Goal: Task Accomplishment & Management: Complete application form

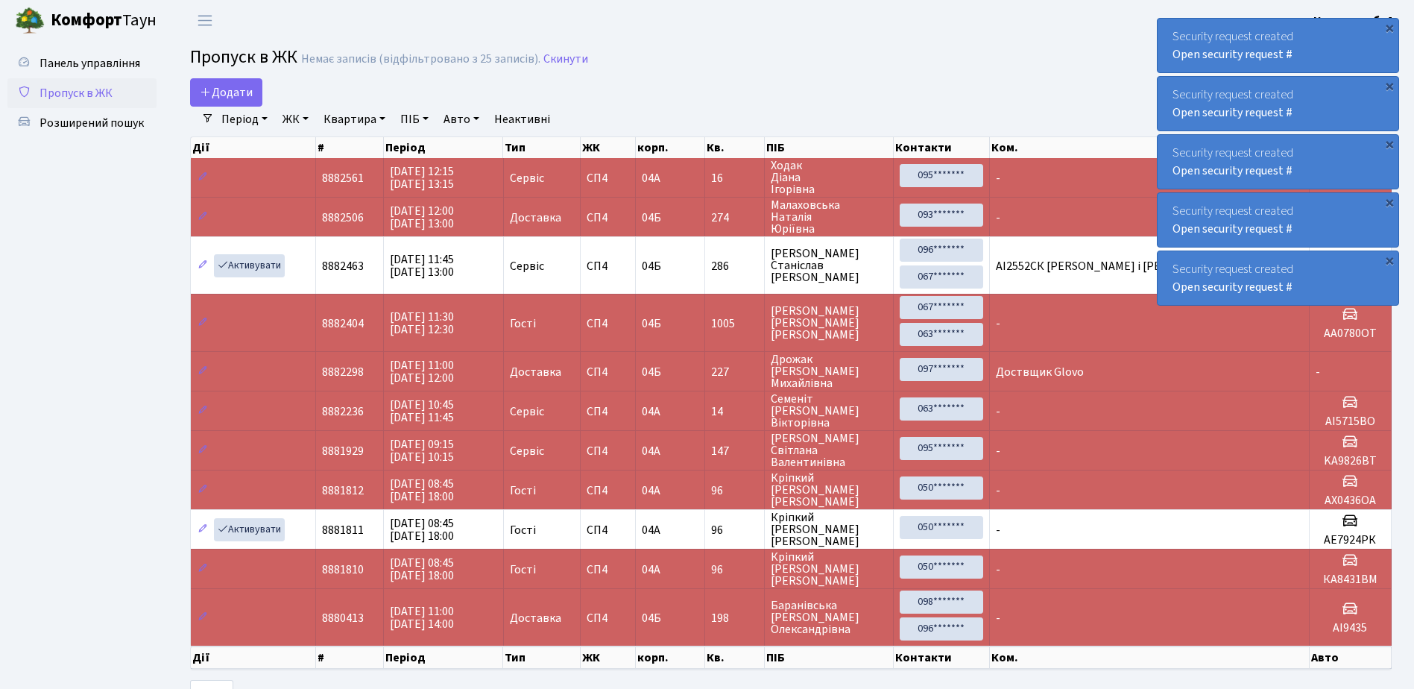
select select "25"
click at [111, 82] on link "Пропуск в ЖК" at bounding box center [81, 93] width 149 height 30
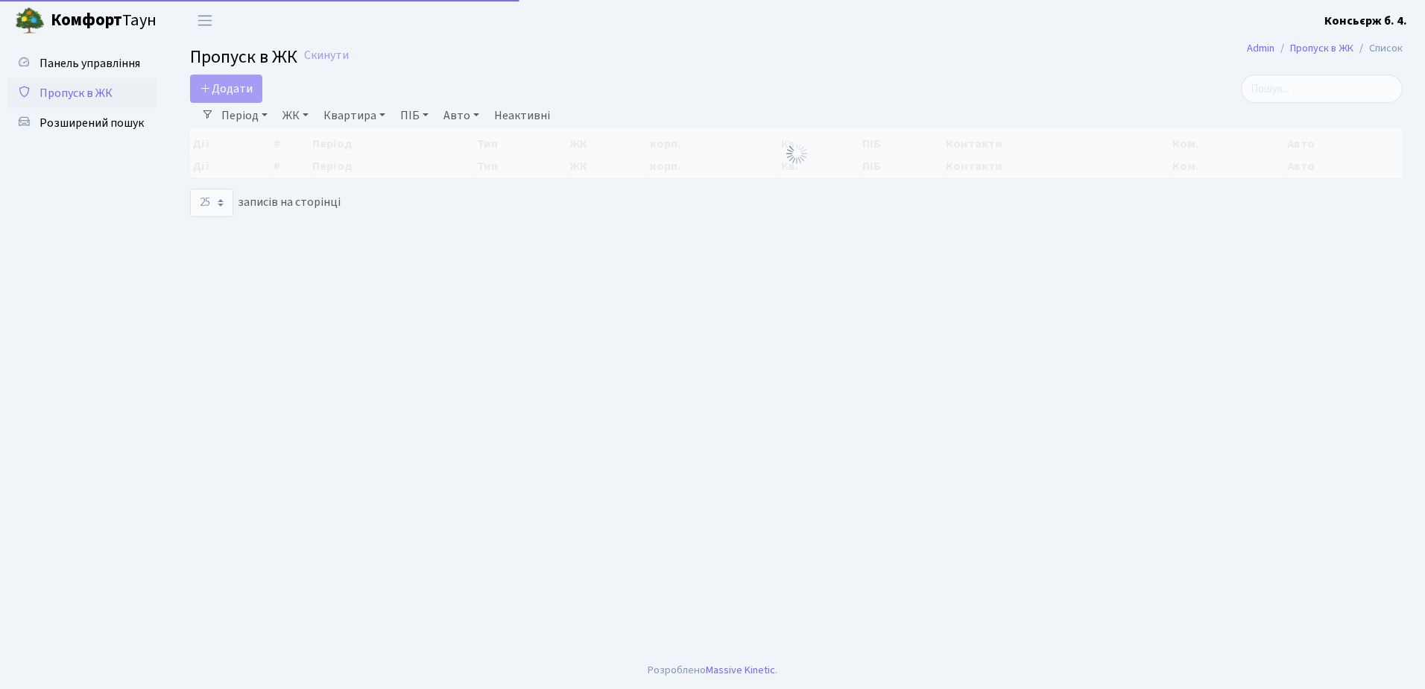
select select "25"
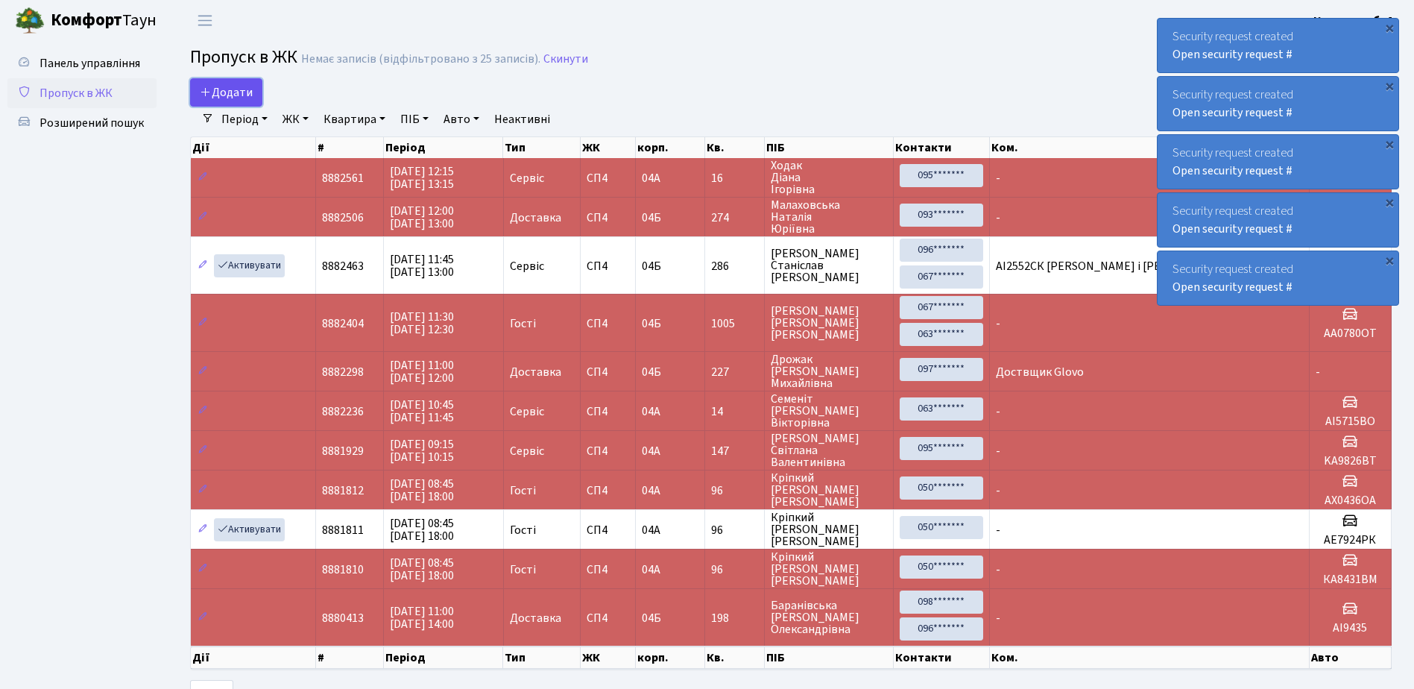
click at [240, 95] on span "Додати" at bounding box center [226, 92] width 53 height 16
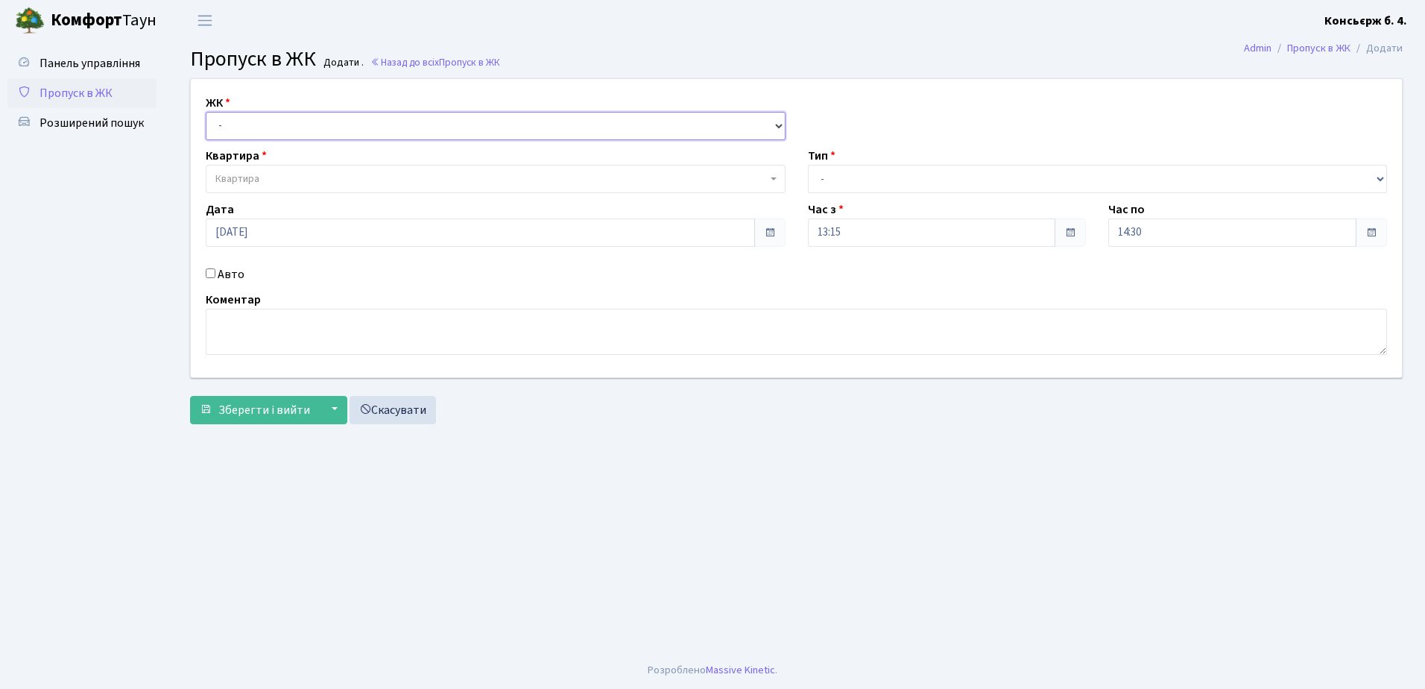
click at [256, 121] on select "- [STREET_ADDRESS]" at bounding box center [496, 126] width 580 height 28
click at [206, 112] on select "- СП4, Столичне шосе, 5" at bounding box center [496, 126] width 580 height 28
click at [268, 137] on select "- СП4, Столичне шосе, 5" at bounding box center [496, 126] width 580 height 28
select select "325"
click at [206, 112] on select "- СП4, Столичне шосе, 5" at bounding box center [496, 126] width 580 height 28
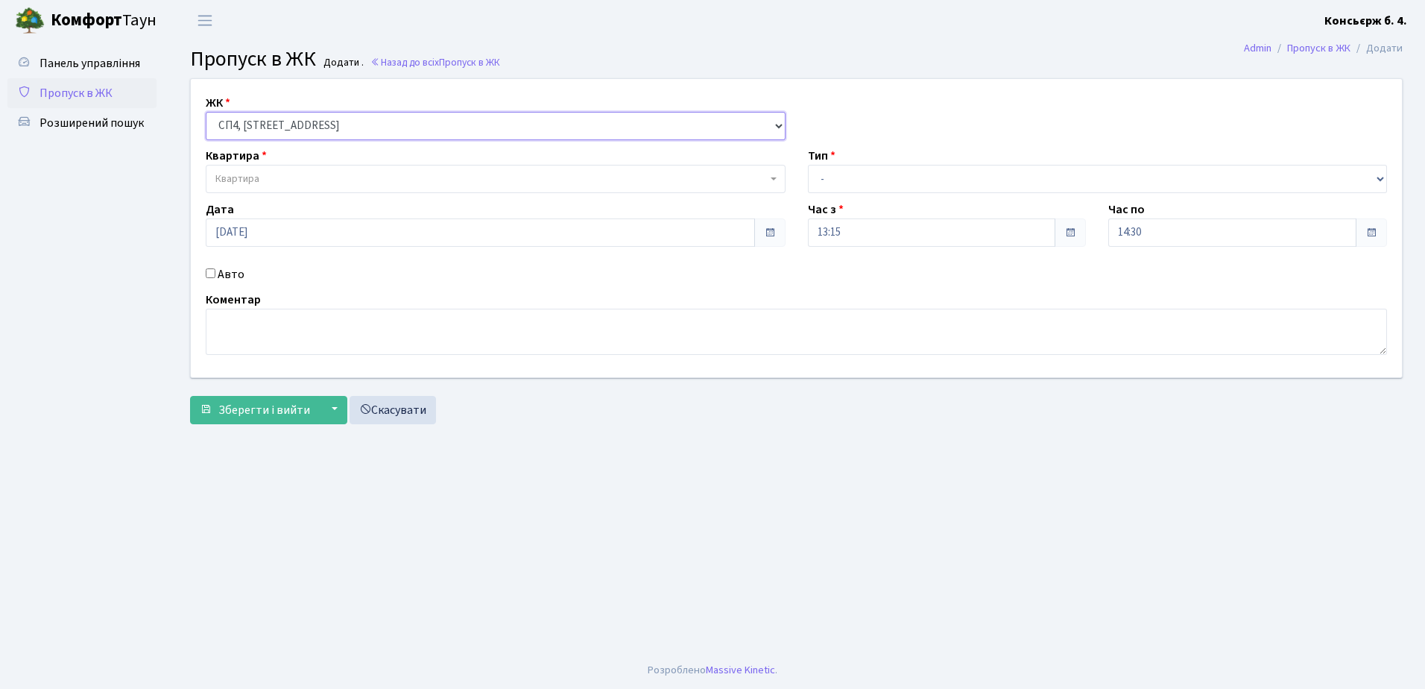
select select
click at [277, 181] on span "Квартира" at bounding box center [491, 178] width 552 height 15
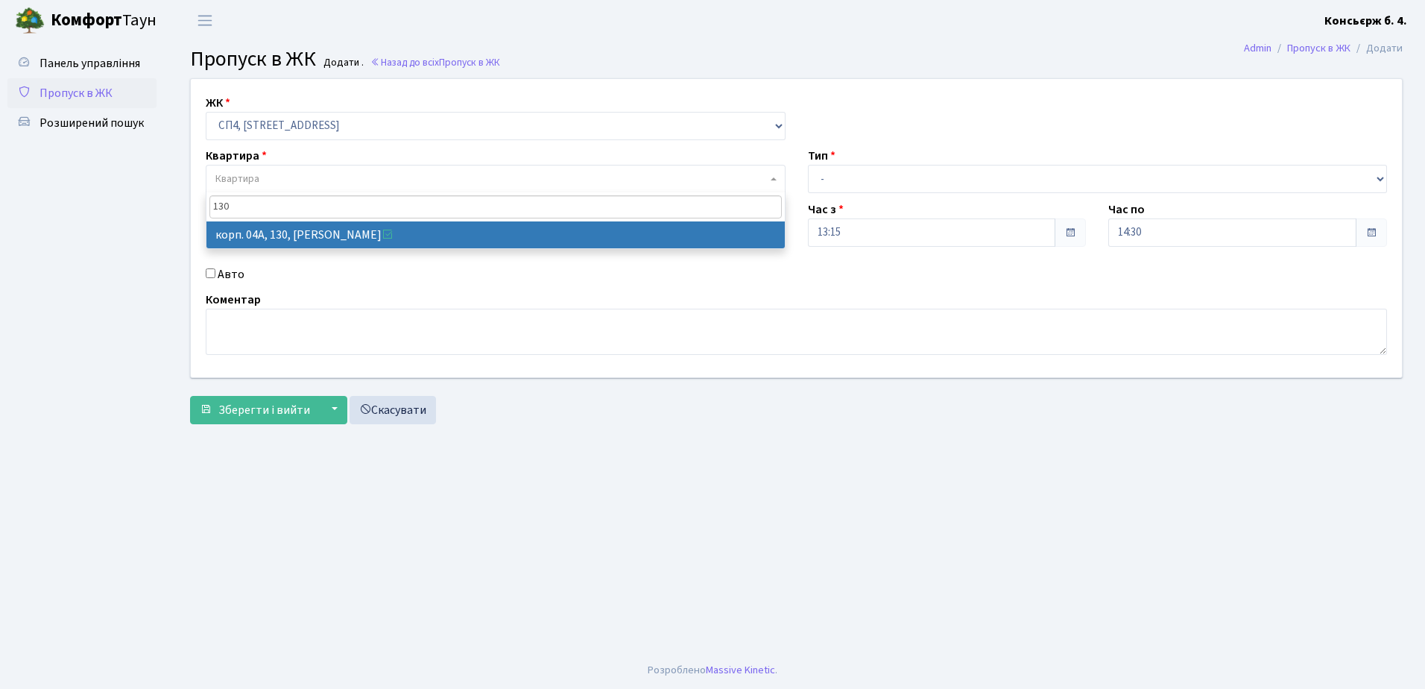
type input "130"
select select "21158"
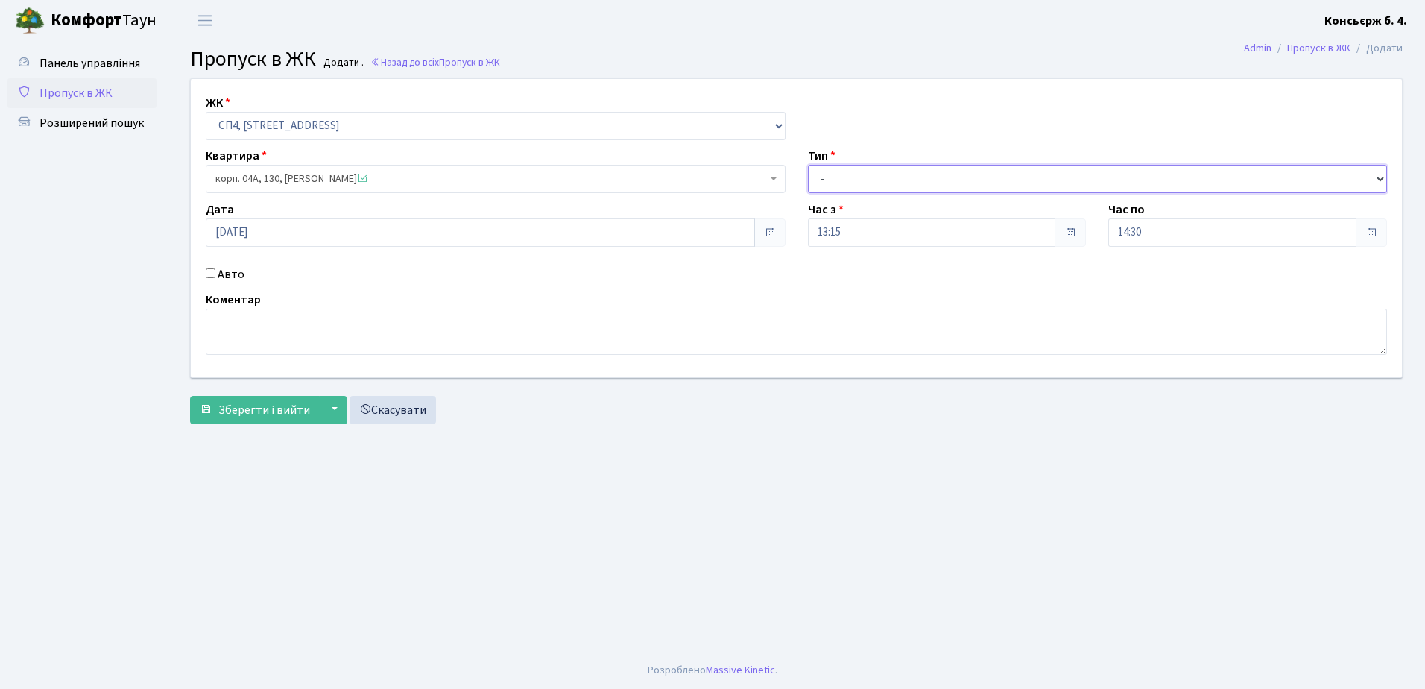
drag, startPoint x: 868, startPoint y: 182, endPoint x: 867, endPoint y: 194, distance: 12.0
click at [868, 182] on select "- Доставка Таксі Гості Сервіс" at bounding box center [1098, 179] width 580 height 28
select select "18"
click at [808, 165] on select "- Доставка Таксі Гості Сервіс" at bounding box center [1098, 179] width 580 height 28
click at [215, 268] on input "Авто" at bounding box center [211, 273] width 10 height 10
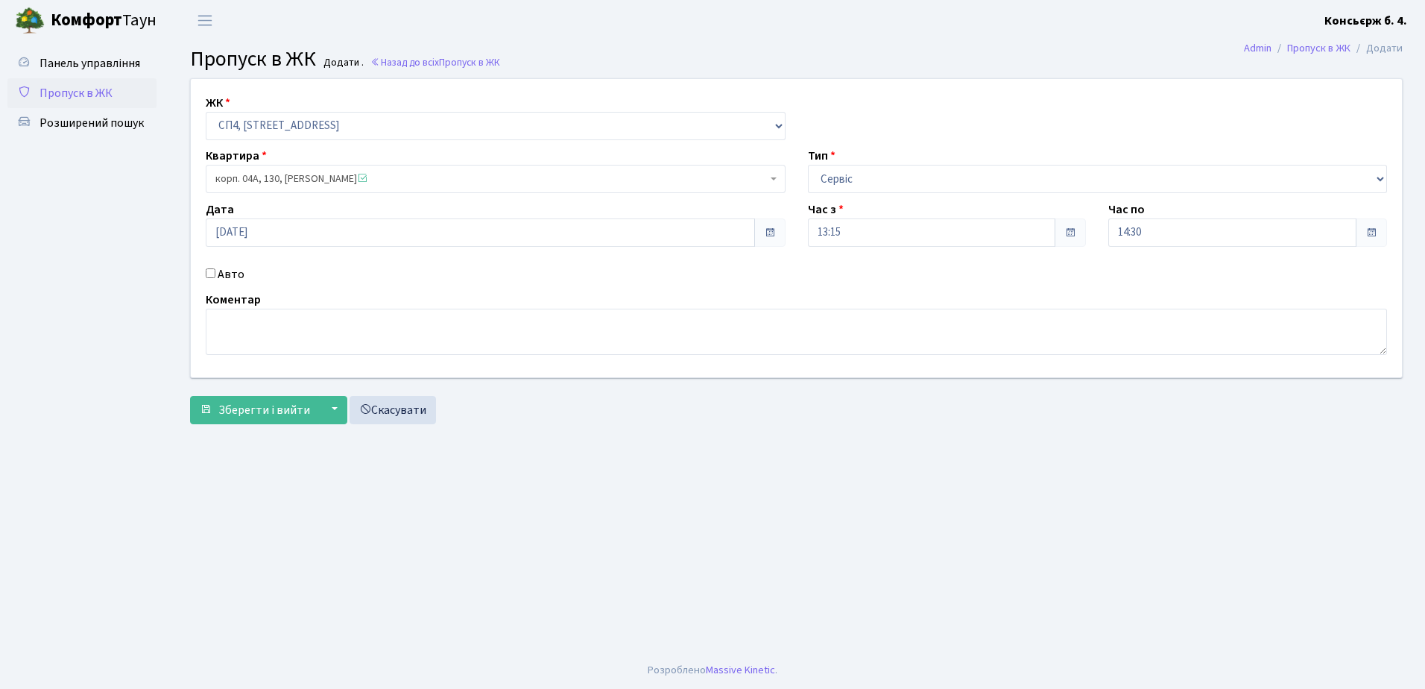
checkbox input "true"
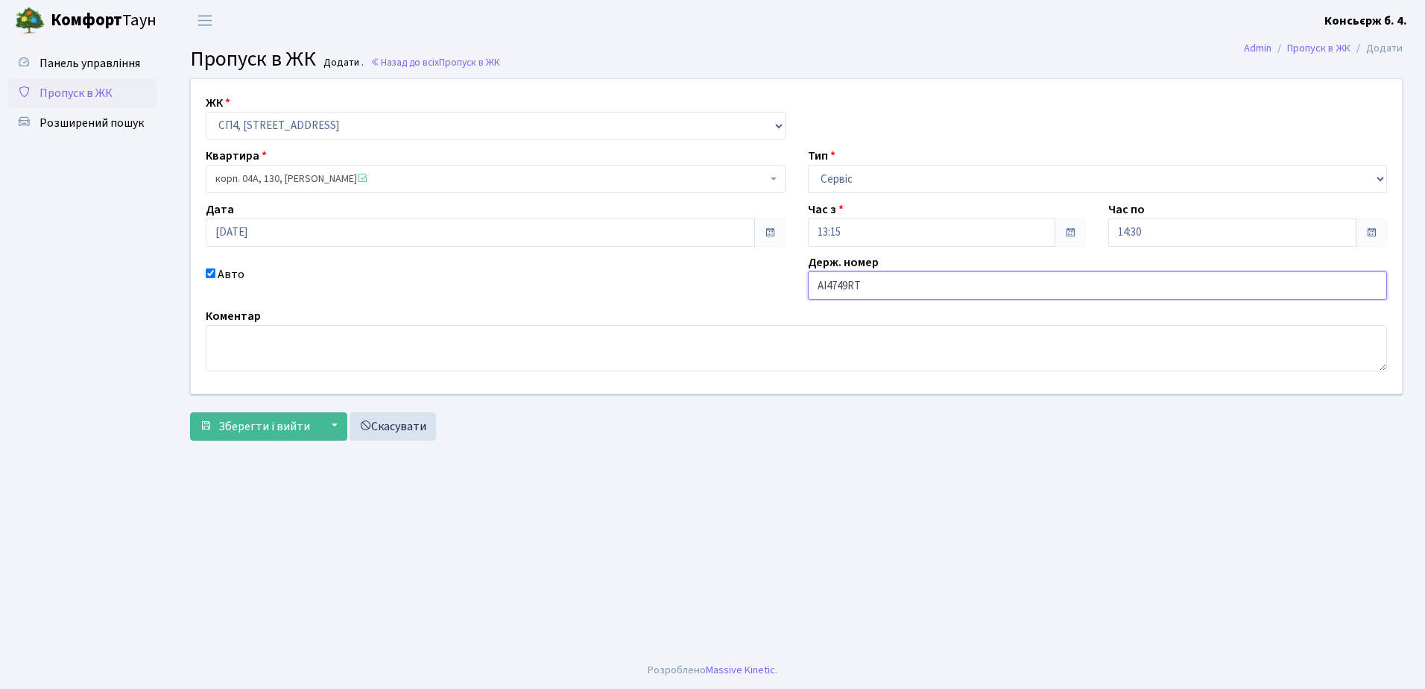
click at [858, 288] on input "AI4749RT" at bounding box center [1098, 285] width 580 height 28
click at [858, 291] on input "AI4749RT" at bounding box center [1098, 285] width 580 height 28
click at [854, 290] on input "AI4749RT" at bounding box center [1098, 285] width 580 height 28
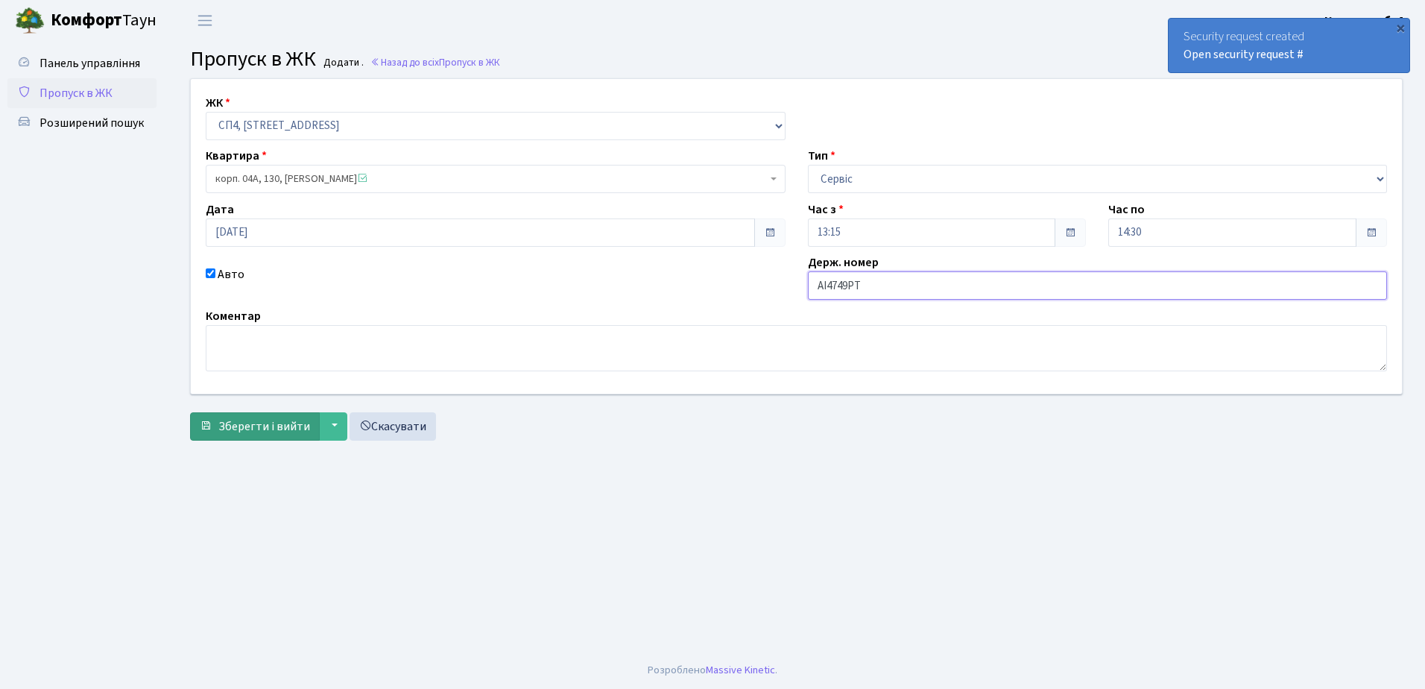
type input "AI4749PT"
click at [306, 431] on span "Зберегти і вийти" at bounding box center [264, 426] width 92 height 16
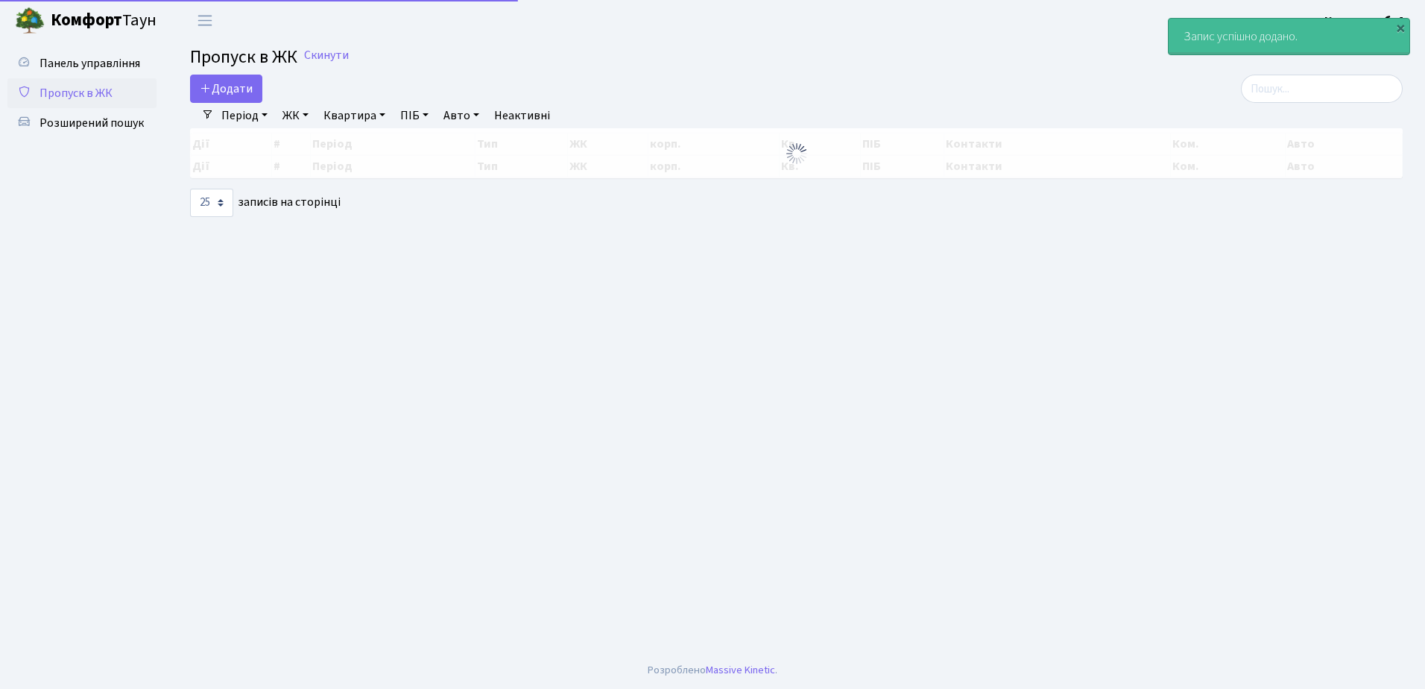
select select "25"
